Goal: Information Seeking & Learning: Learn about a topic

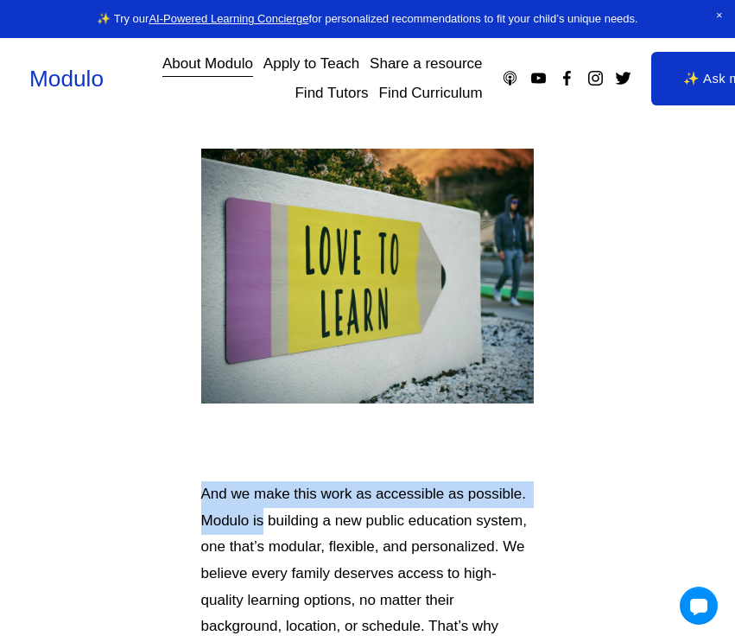
drag, startPoint x: 199, startPoint y: 449, endPoint x: 261, endPoint y: 469, distance: 65.3
copy p "And we make this work as accessible as possible. Modulo is"
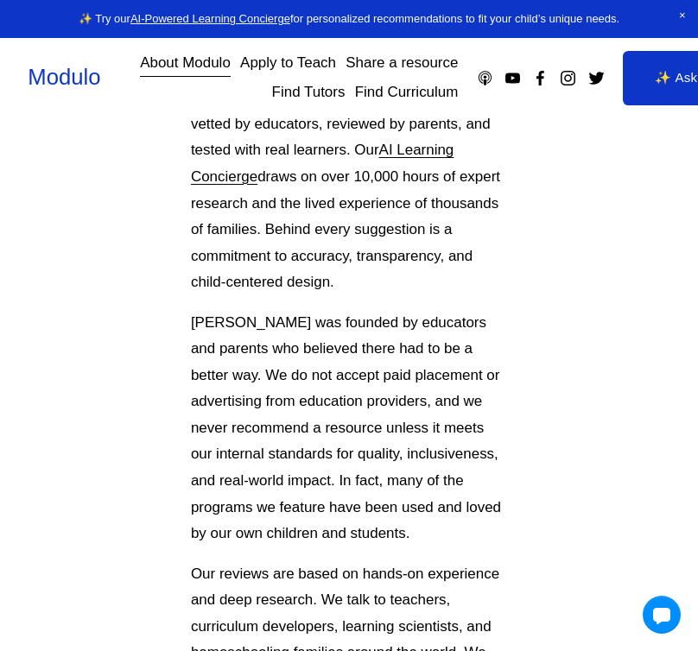
scroll to position [540, 0]
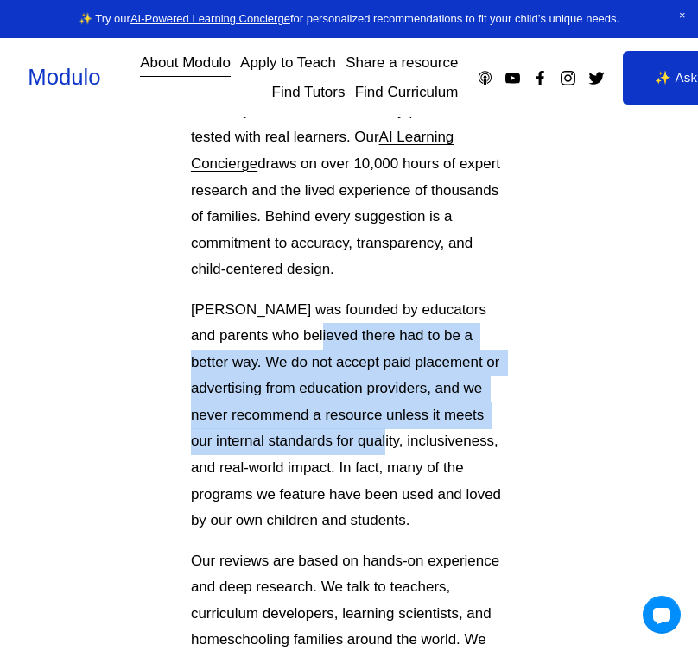
drag, startPoint x: 285, startPoint y: 309, endPoint x: 391, endPoint y: 424, distance: 156.4
click at [391, 424] on p "[PERSON_NAME] was founded by educators and parents who believed there had to be…" at bounding box center [349, 415] width 316 height 237
click at [391, 425] on p "[PERSON_NAME] was founded by educators and parents who believed there had to be…" at bounding box center [349, 415] width 316 height 237
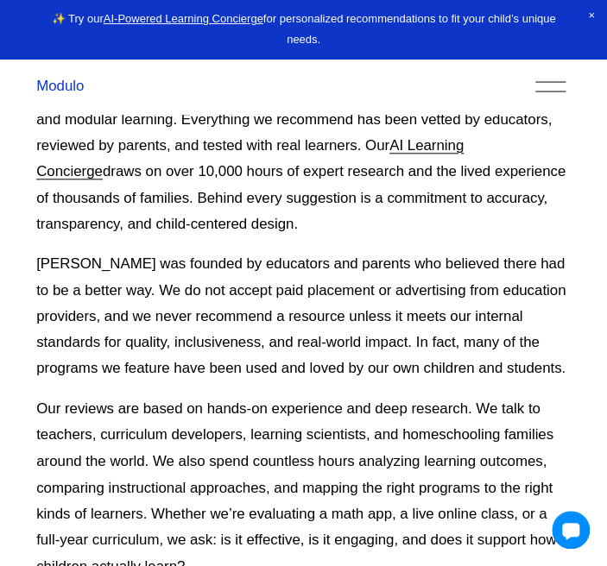
scroll to position [330, 0]
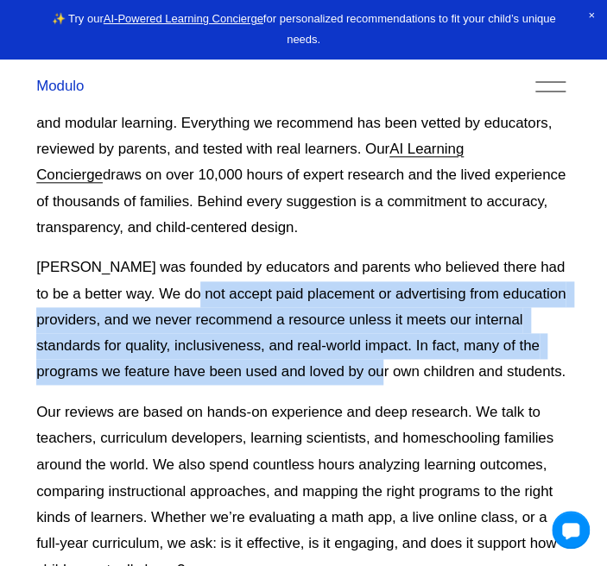
drag, startPoint x: 195, startPoint y: 288, endPoint x: 433, endPoint y: 361, distance: 249.4
click at [433, 361] on p "[PERSON_NAME] was founded by educators and parents who believed there had to be…" at bounding box center [303, 320] width 534 height 131
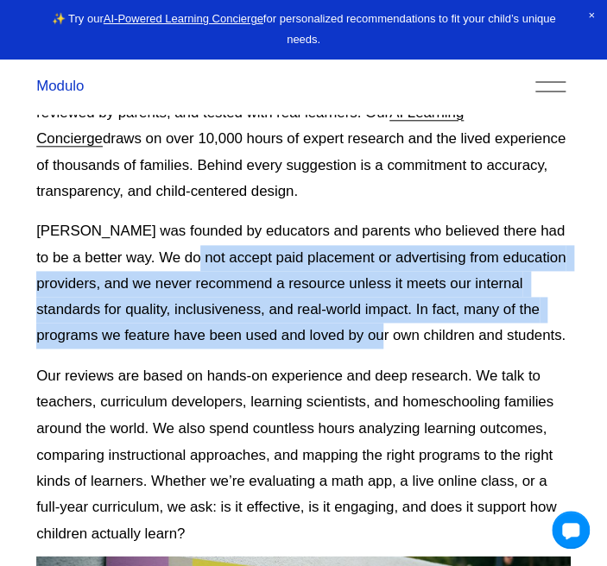
scroll to position [368, 0]
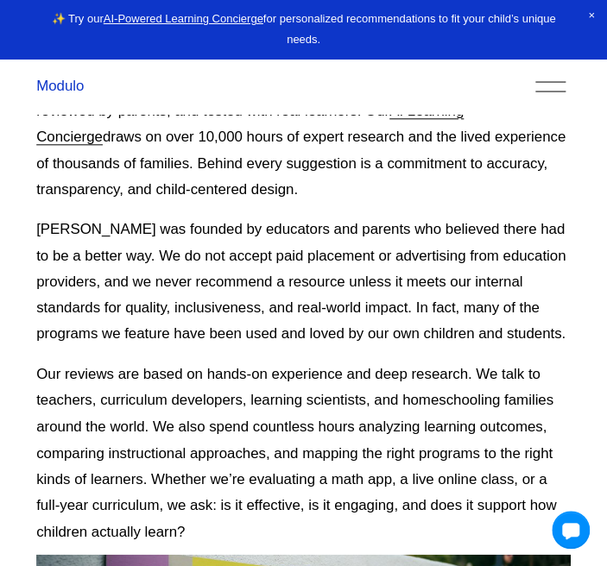
click at [433, 361] on div "About Us [PERSON_NAME]’s mission is to help families design an education their …" at bounding box center [303, 166] width 534 height 756
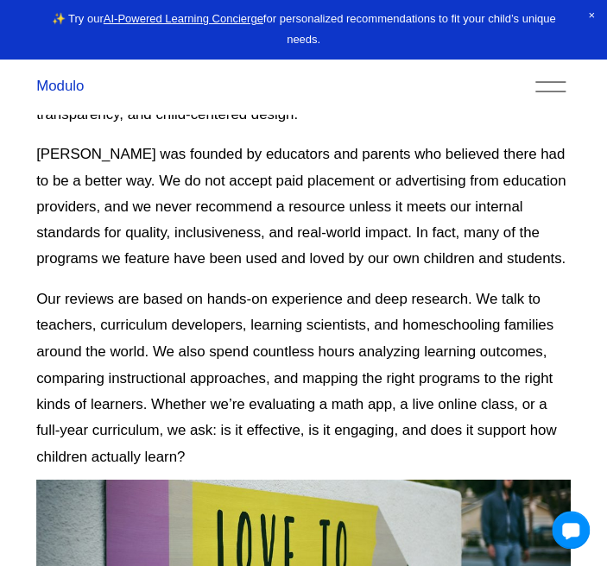
scroll to position [490, 0]
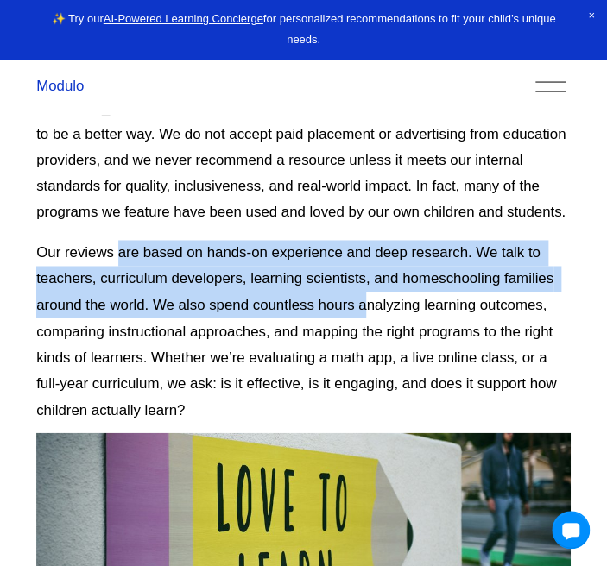
drag, startPoint x: 117, startPoint y: 258, endPoint x: 365, endPoint y: 316, distance: 254.5
click at [365, 316] on p "Our reviews are based on hands-on experience and deep research. We talk to teac…" at bounding box center [303, 331] width 534 height 183
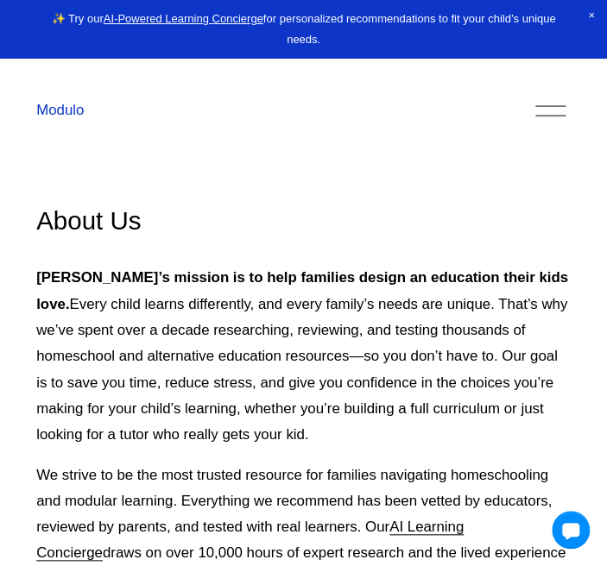
scroll to position [0, 0]
